Goal: Communication & Community: Answer question/provide support

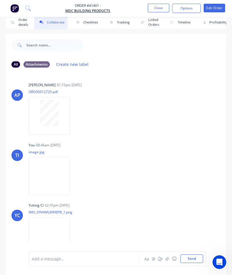
scroll to position [64, 0]
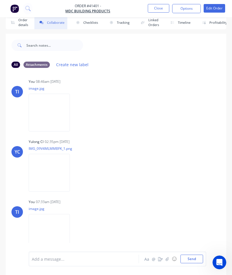
click at [160, 10] on button "Close" at bounding box center [158, 8] width 21 height 9
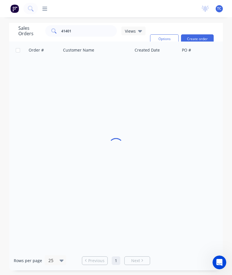
scroll to position [23, 0]
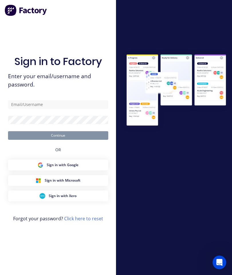
click at [97, 16] on div "Sign in to Factory Enter your email/username and password. Continue OR Sign in …" at bounding box center [58, 143] width 100 height 254
click at [60, 100] on input "text" at bounding box center [58, 104] width 100 height 9
click at [52, 100] on input "text" at bounding box center [58, 104] width 100 height 9
type input "S"
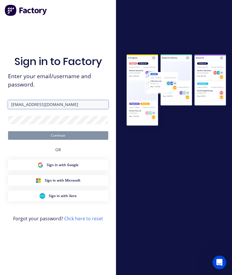
type input "[EMAIL_ADDRESS][DOMAIN_NAME]"
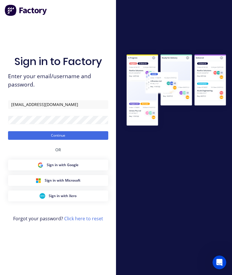
click at [53, 131] on button "Continue" at bounding box center [58, 135] width 100 height 9
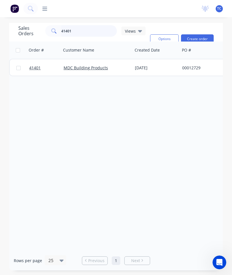
click at [87, 25] on input "41401" at bounding box center [89, 30] width 56 height 11
type input "4"
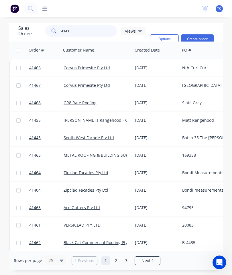
type input "41411"
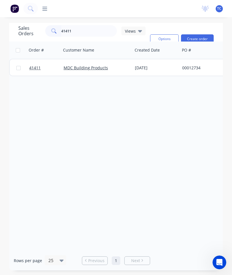
click at [36, 65] on span "41411" at bounding box center [34, 68] width 11 height 6
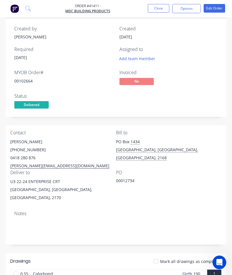
scroll to position [9, 0]
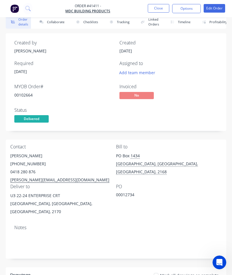
click at [52, 21] on button "Collaborate" at bounding box center [50, 21] width 33 height 13
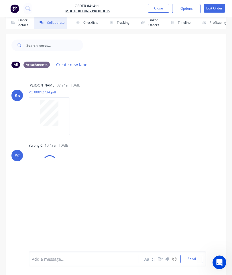
click at [168, 259] on icon "button" at bounding box center [167, 259] width 3 height 4
click at [194, 257] on button "Send" at bounding box center [191, 259] width 23 height 9
click at [158, 7] on button "Close" at bounding box center [158, 8] width 21 height 9
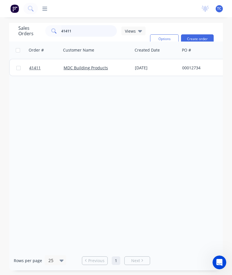
click at [85, 25] on input "41411" at bounding box center [89, 30] width 56 height 11
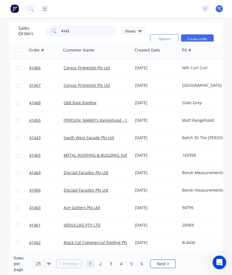
type input "41428"
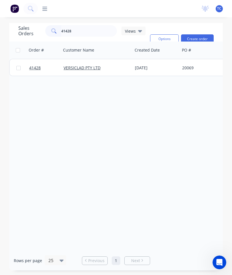
click at [34, 65] on span "41428" at bounding box center [34, 68] width 11 height 6
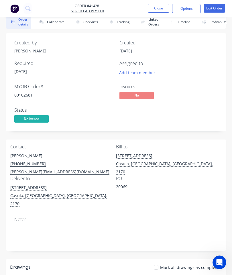
click at [50, 27] on button "Collaborate" at bounding box center [50, 21] width 33 height 13
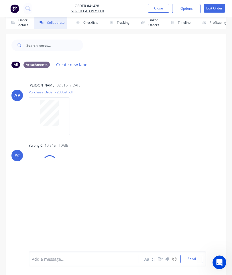
click at [170, 259] on button "button" at bounding box center [167, 258] width 7 height 7
click at [193, 259] on button "Send" at bounding box center [191, 259] width 23 height 9
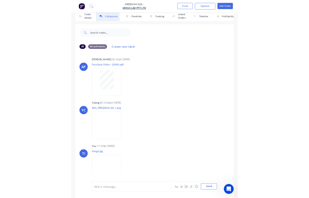
scroll to position [1, 0]
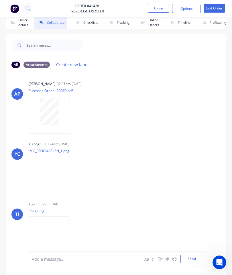
click at [158, 9] on button "Close" at bounding box center [158, 8] width 21 height 9
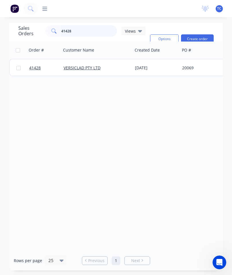
click at [85, 25] on input "41428" at bounding box center [89, 30] width 56 height 11
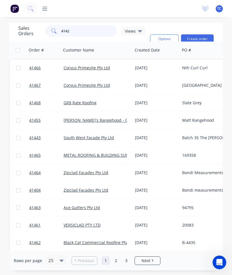
type input "41429"
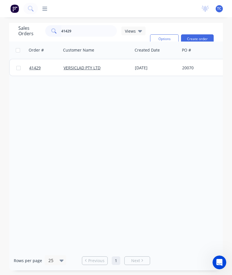
click at [35, 65] on span "41429" at bounding box center [34, 68] width 11 height 6
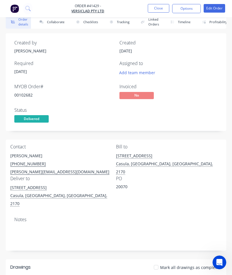
click at [59, 21] on button "Collaborate" at bounding box center [50, 21] width 33 height 13
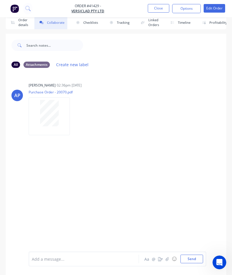
click at [166, 258] on icon "button" at bounding box center [167, 259] width 3 height 4
click at [188, 256] on button "Send" at bounding box center [191, 259] width 23 height 9
click at [168, 256] on button "button" at bounding box center [167, 258] width 7 height 7
click at [193, 257] on button "Send" at bounding box center [191, 259] width 23 height 9
click at [151, 12] on button "Close" at bounding box center [158, 8] width 21 height 9
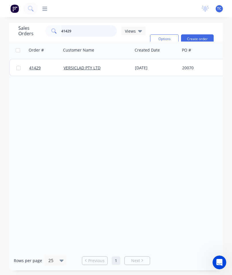
click at [94, 25] on input "41429" at bounding box center [89, 30] width 56 height 11
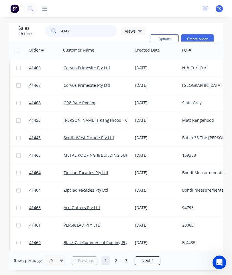
type input "41426"
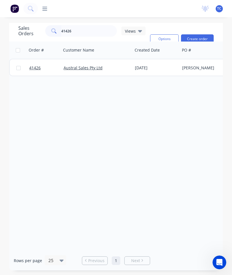
click at [36, 65] on span "41426" at bounding box center [34, 68] width 11 height 6
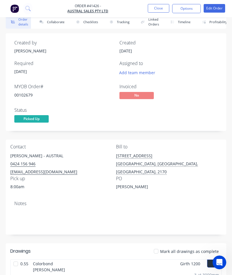
click at [55, 24] on button "Collaborate" at bounding box center [50, 21] width 33 height 13
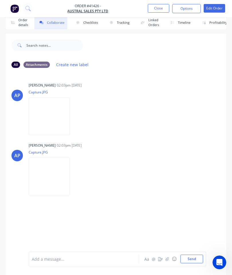
click at [166, 261] on icon "button" at bounding box center [167, 259] width 3 height 4
click at [192, 259] on button "Send" at bounding box center [191, 259] width 23 height 9
click at [158, 12] on button "Close" at bounding box center [158, 8] width 21 height 9
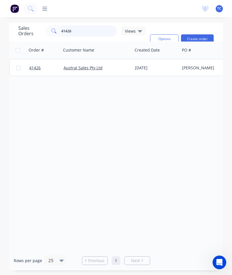
click at [81, 25] on input "41426" at bounding box center [89, 30] width 56 height 11
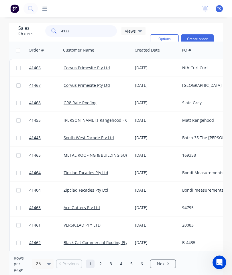
type input "41336"
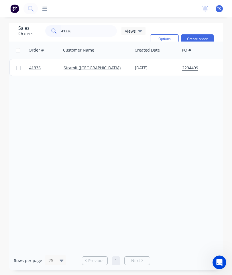
click at [36, 59] on link "41336" at bounding box center [46, 67] width 34 height 17
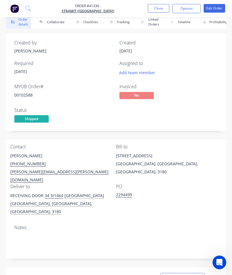
click at [58, 22] on button "Collaborate" at bounding box center [50, 21] width 33 height 13
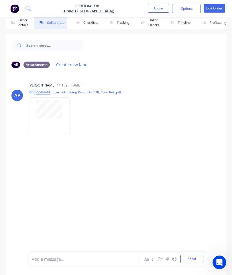
click at [168, 258] on icon "button" at bounding box center [167, 259] width 3 height 4
click at [190, 255] on button "Send" at bounding box center [191, 259] width 23 height 9
click at [167, 259] on icon "button" at bounding box center [167, 259] width 3 height 4
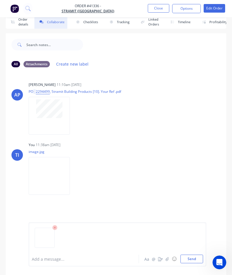
click at [190, 259] on button "Send" at bounding box center [191, 259] width 23 height 9
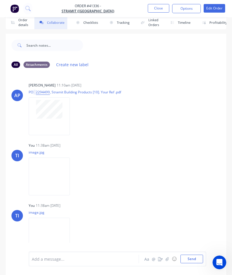
click at [156, 9] on button "Close" at bounding box center [158, 8] width 21 height 9
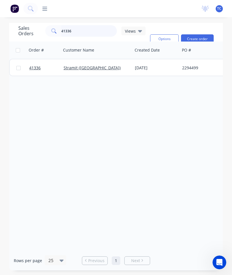
click at [96, 25] on input "41336" at bounding box center [89, 30] width 56 height 11
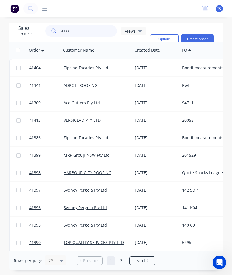
type input "41337"
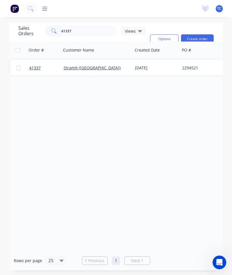
click at [37, 65] on span "41337" at bounding box center [34, 68] width 11 height 6
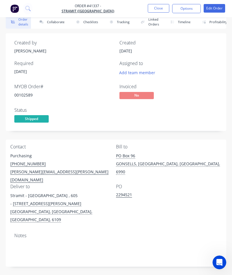
click at [47, 22] on button "Collaborate" at bounding box center [50, 21] width 33 height 13
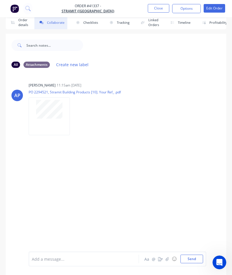
click at [165, 256] on button "button" at bounding box center [167, 258] width 7 height 7
click at [195, 260] on button "Send" at bounding box center [191, 259] width 23 height 9
click at [152, 12] on button "Close" at bounding box center [158, 8] width 21 height 9
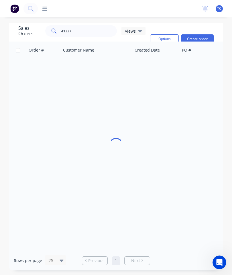
click at [154, 23] on div "Sales Orders 41337 Views Options Create order" at bounding box center [116, 32] width 214 height 19
click at [99, 25] on input "41337" at bounding box center [89, 30] width 56 height 11
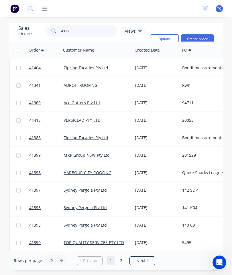
type input "41337"
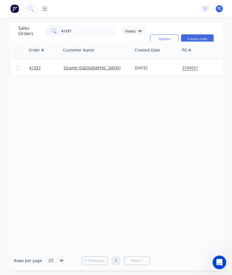
click at [38, 59] on link "41337" at bounding box center [46, 67] width 34 height 17
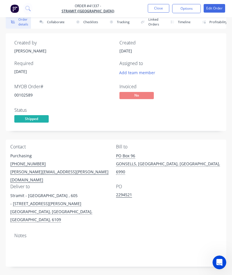
click at [54, 23] on button "Collaborate" at bounding box center [50, 21] width 33 height 13
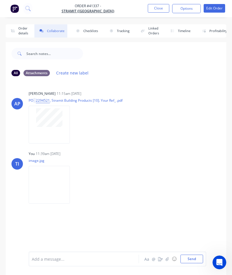
click at [168, 259] on icon "button" at bounding box center [167, 259] width 3 height 4
click at [189, 258] on button "Send" at bounding box center [191, 259] width 23 height 9
click at [157, 12] on button "Close" at bounding box center [158, 8] width 21 height 9
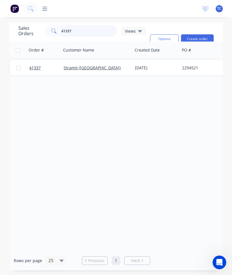
click at [90, 34] on input "41337" at bounding box center [89, 30] width 56 height 11
click at [95, 34] on input "41337" at bounding box center [89, 30] width 56 height 11
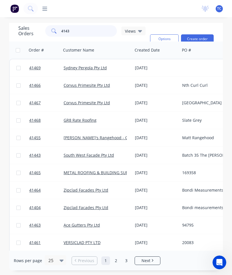
type input "41436"
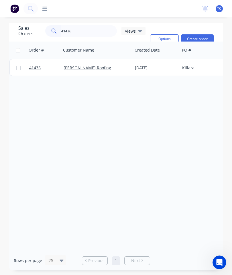
click at [35, 68] on span "41436" at bounding box center [34, 68] width 11 height 6
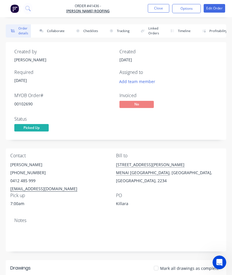
click at [59, 30] on button "Collaborate" at bounding box center [50, 30] width 33 height 13
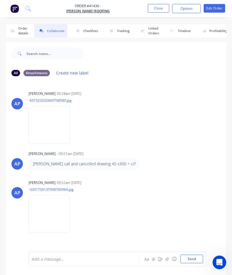
click at [166, 259] on icon "button" at bounding box center [167, 259] width 3 height 4
click at [192, 257] on button "Send" at bounding box center [191, 259] width 23 height 9
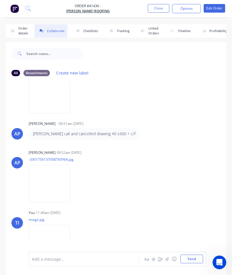
scroll to position [30, 0]
click at [159, 6] on button "Close" at bounding box center [158, 8] width 21 height 9
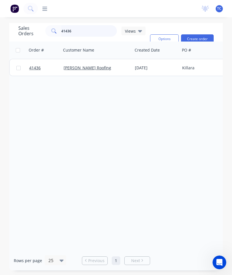
click at [93, 30] on input "41436" at bounding box center [89, 30] width 56 height 11
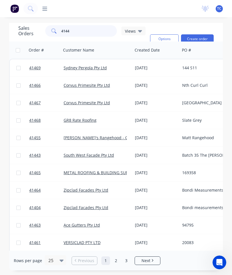
type input "41444"
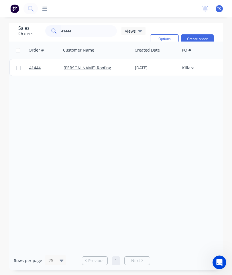
click at [35, 67] on span "41444" at bounding box center [34, 68] width 11 height 6
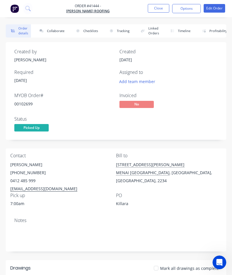
click at [58, 31] on button "Collaborate" at bounding box center [50, 30] width 33 height 13
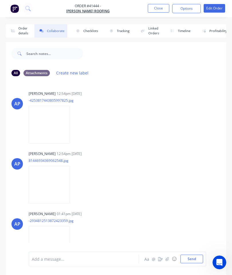
click at [165, 258] on button "button" at bounding box center [167, 258] width 7 height 7
click at [190, 260] on button "Send" at bounding box center [191, 259] width 23 height 9
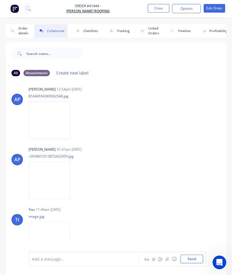
scroll to position [64, 0]
click at [161, 11] on button "Close" at bounding box center [158, 8] width 21 height 9
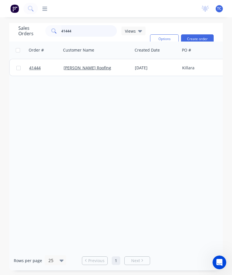
click at [94, 32] on input "41444" at bounding box center [89, 30] width 56 height 11
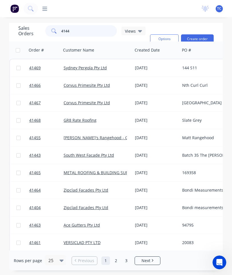
type input "41447"
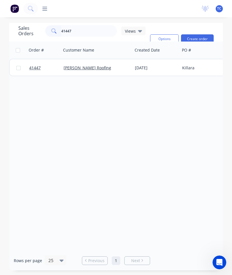
click at [32, 66] on span "41447" at bounding box center [34, 68] width 11 height 6
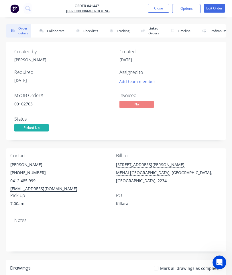
click at [62, 33] on button "Collaborate" at bounding box center [50, 30] width 33 height 13
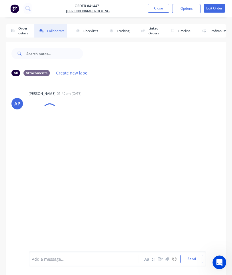
click at [167, 260] on icon "button" at bounding box center [167, 259] width 3 height 4
click at [192, 256] on button "Send" at bounding box center [191, 259] width 23 height 9
click at [63, 257] on div at bounding box center [85, 259] width 107 height 6
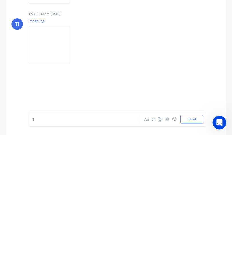
scroll to position [31, 0]
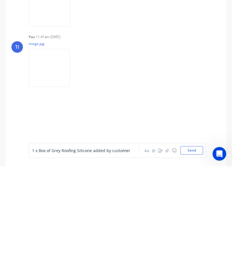
click at [105, 256] on span "1 x Box of Grey Roofing Silicone added by customer" at bounding box center [81, 258] width 98 height 5
click at [134, 256] on div "1 x Box of Grey Roofing Silicone collected by customer" at bounding box center [85, 259] width 107 height 6
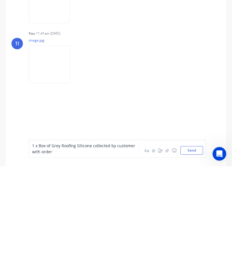
click at [194, 255] on button "Send" at bounding box center [191, 259] width 23 height 9
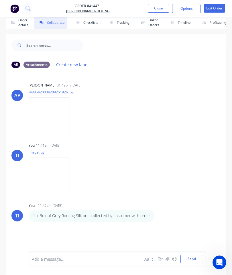
click at [161, 10] on button "Close" at bounding box center [158, 8] width 21 height 9
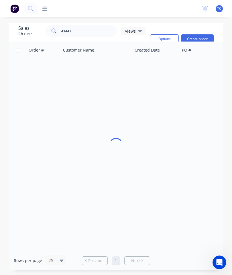
scroll to position [23, 0]
click at [91, 25] on input "41447" at bounding box center [89, 30] width 56 height 11
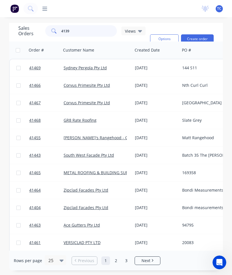
type input "41390"
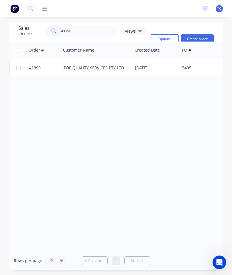
click at [36, 65] on span "41390" at bounding box center [34, 68] width 11 height 6
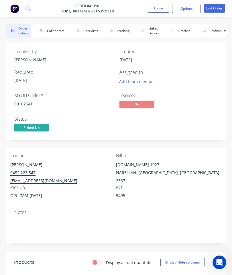
click at [52, 31] on button "Collaborate" at bounding box center [50, 30] width 33 height 13
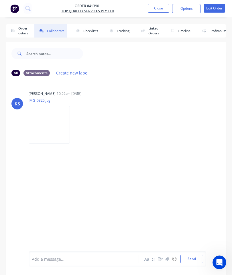
click at [170, 256] on button "button" at bounding box center [167, 258] width 7 height 7
click at [194, 256] on button "Send" at bounding box center [191, 259] width 23 height 9
click at [161, 11] on button "Close" at bounding box center [158, 8] width 21 height 9
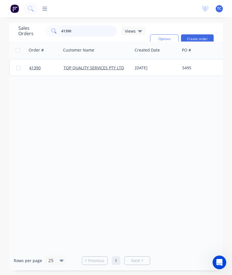
click at [111, 34] on input "41390" at bounding box center [89, 30] width 56 height 11
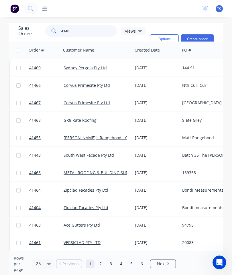
type input "41404"
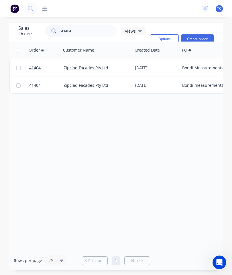
click at [32, 88] on span "41404" at bounding box center [34, 85] width 11 height 6
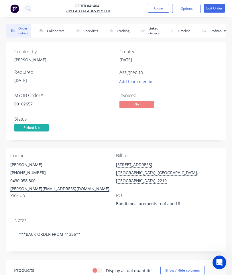
click at [56, 31] on button "Collaborate" at bounding box center [50, 30] width 33 height 13
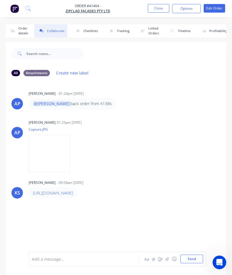
click at [167, 256] on button "button" at bounding box center [167, 258] width 7 height 7
click at [191, 257] on button "Send" at bounding box center [191, 259] width 23 height 9
click at [153, 12] on button "Close" at bounding box center [158, 8] width 21 height 9
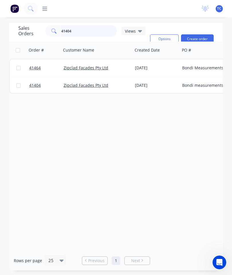
click at [87, 33] on input "41404" at bounding box center [89, 30] width 56 height 11
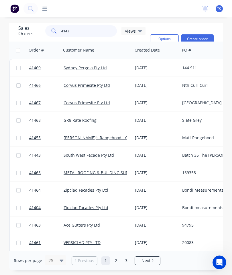
type input "41433"
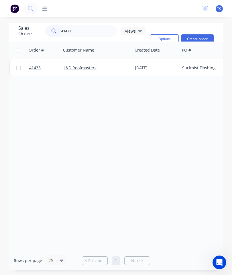
click at [36, 68] on span "41433" at bounding box center [34, 68] width 11 height 6
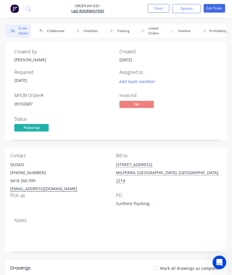
click at [55, 31] on button "Collaborate" at bounding box center [50, 30] width 33 height 13
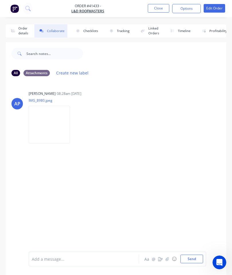
click at [167, 257] on icon "button" at bounding box center [167, 259] width 3 height 4
click at [187, 255] on button "Send" at bounding box center [191, 259] width 23 height 9
click at [161, 8] on button "Close" at bounding box center [158, 8] width 21 height 9
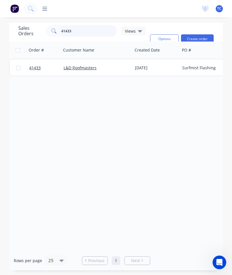
click at [101, 31] on input "41433" at bounding box center [89, 30] width 56 height 11
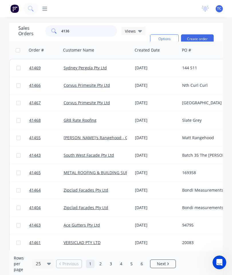
type input "41369"
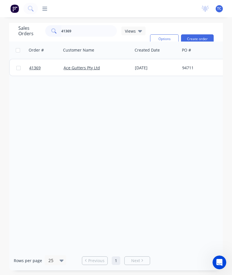
click at [38, 68] on span "41369" at bounding box center [34, 68] width 11 height 6
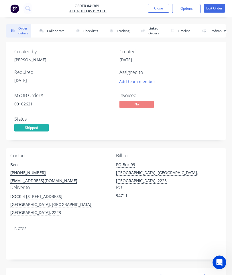
click at [60, 32] on button "Collaborate" at bounding box center [50, 30] width 33 height 13
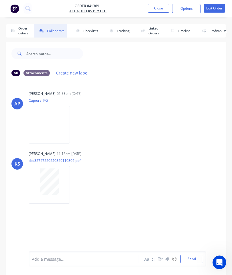
click at [168, 259] on icon "button" at bounding box center [167, 259] width 3 height 4
click at [189, 256] on button "Send" at bounding box center [191, 259] width 23 height 9
click at [161, 6] on button "Close" at bounding box center [158, 8] width 21 height 9
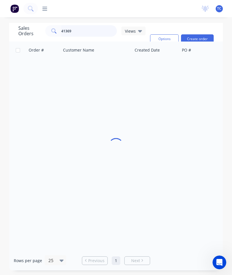
click at [94, 30] on input "41369" at bounding box center [89, 30] width 56 height 11
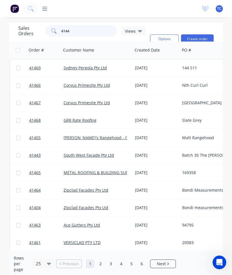
type input "41445"
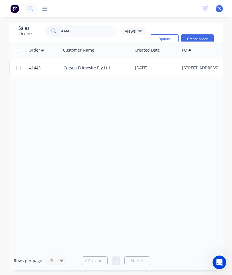
click at [35, 67] on span "41445" at bounding box center [34, 68] width 11 height 6
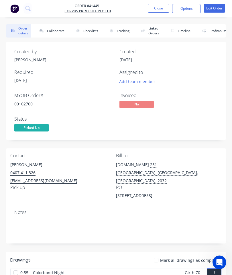
click at [55, 27] on button "Collaborate" at bounding box center [50, 30] width 33 height 13
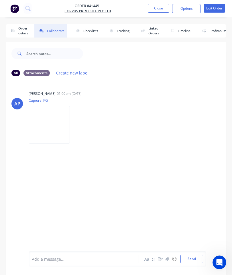
click at [168, 260] on icon "button" at bounding box center [167, 259] width 3 height 4
click at [192, 258] on button "Send" at bounding box center [191, 259] width 23 height 9
